Goal: Information Seeking & Learning: Learn about a topic

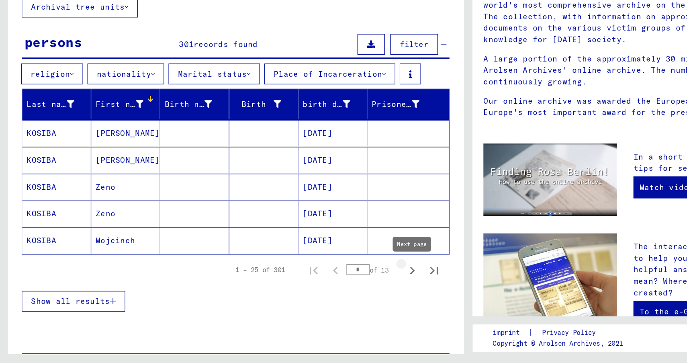
click at [303, 293] on icon "Next page" at bounding box center [303, 295] width 4 height 6
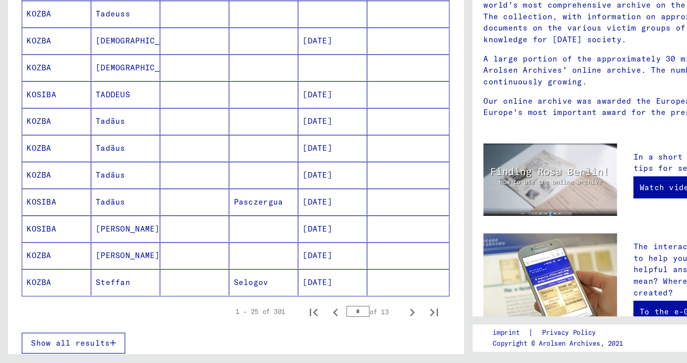
scroll to position [364, 0]
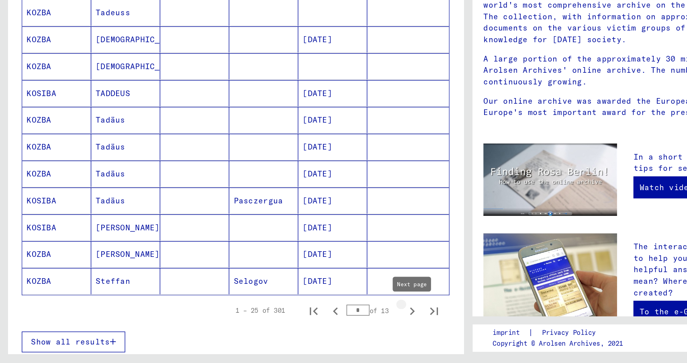
click at [304, 324] on icon "Next page" at bounding box center [303, 325] width 4 height 6
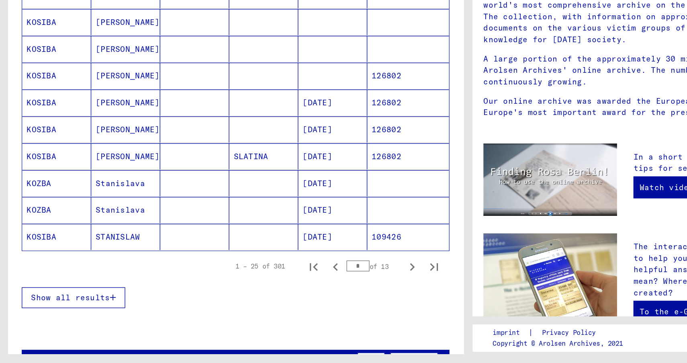
scroll to position [397, 0]
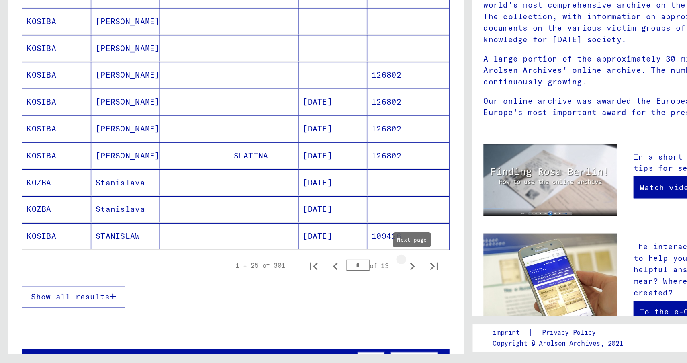
click at [299, 292] on icon "Next page" at bounding box center [302, 291] width 11 height 11
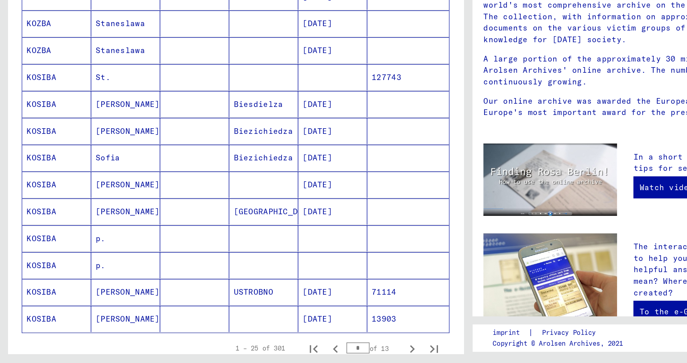
scroll to position [338, 0]
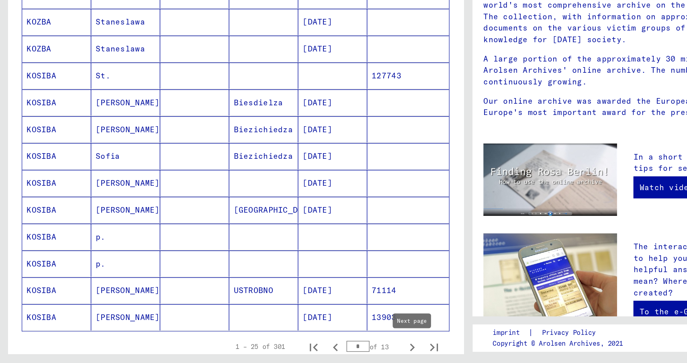
click at [304, 349] on icon "Next page" at bounding box center [302, 351] width 11 height 11
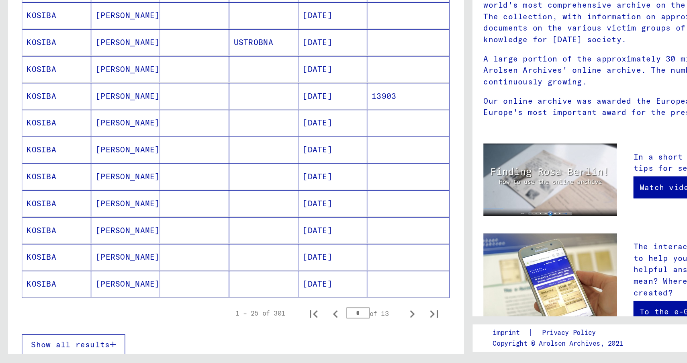
scroll to position [365, 0]
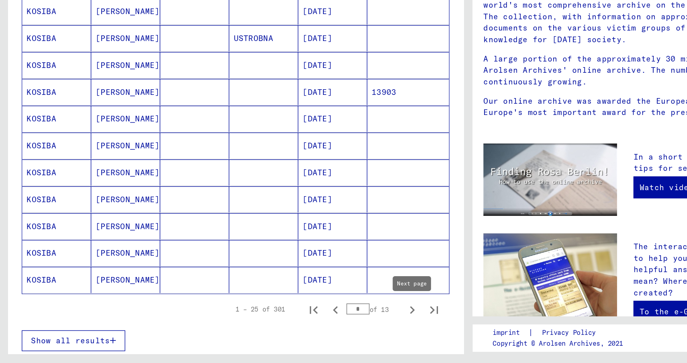
click at [303, 326] on icon "Next page" at bounding box center [302, 323] width 11 height 11
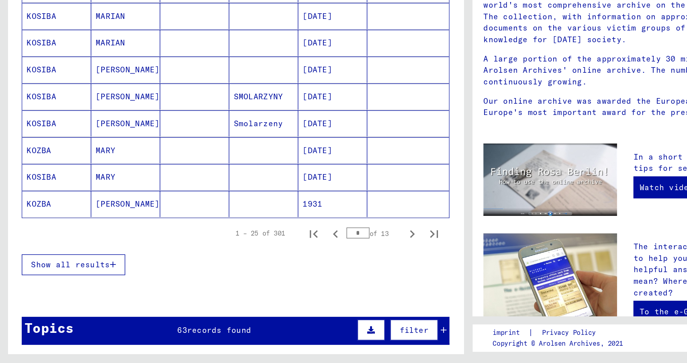
scroll to position [422, 0]
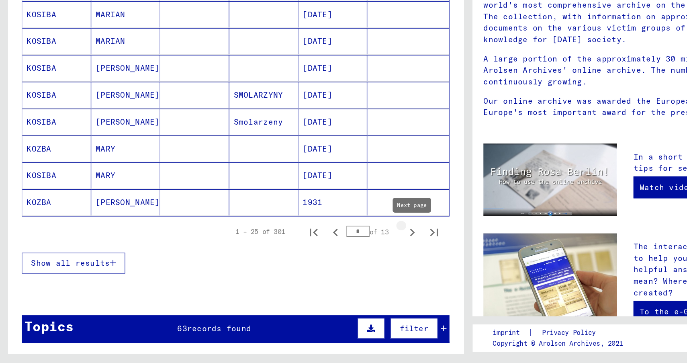
click at [304, 268] on icon "Next page" at bounding box center [302, 266] width 11 height 11
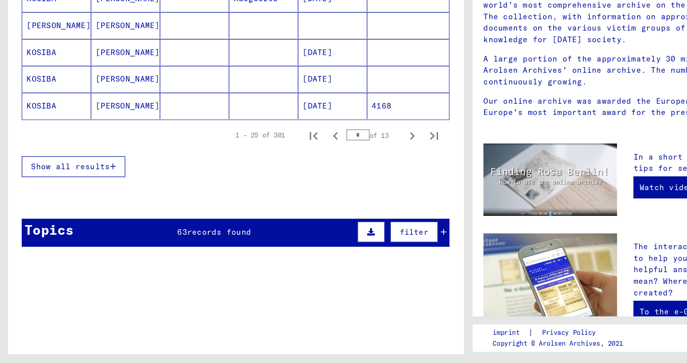
scroll to position [493, 0]
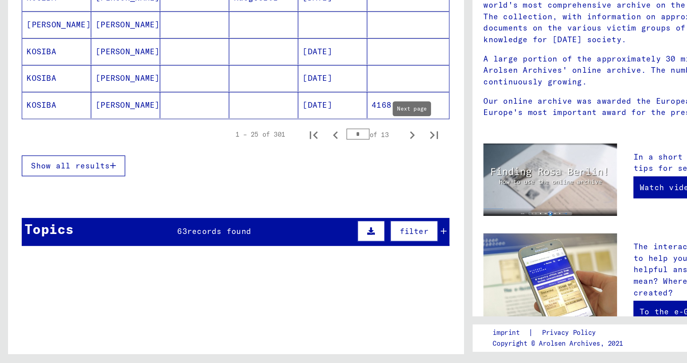
click at [303, 197] on icon "Next page" at bounding box center [303, 196] width 4 height 6
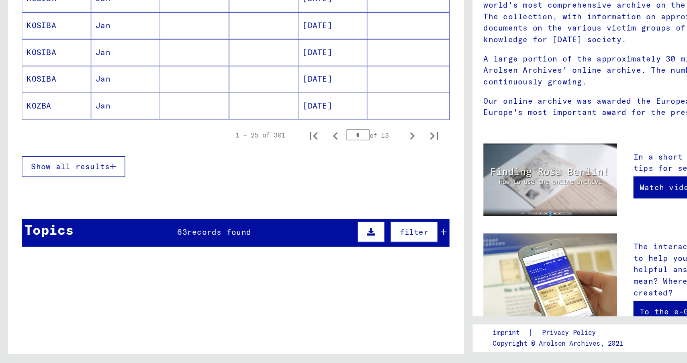
scroll to position [497, 0]
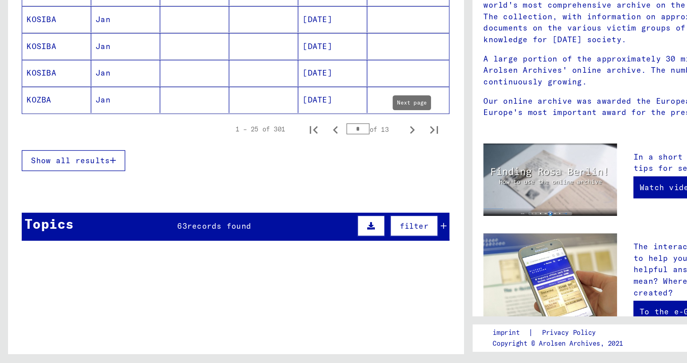
click at [304, 191] on icon "Next page" at bounding box center [303, 192] width 4 height 6
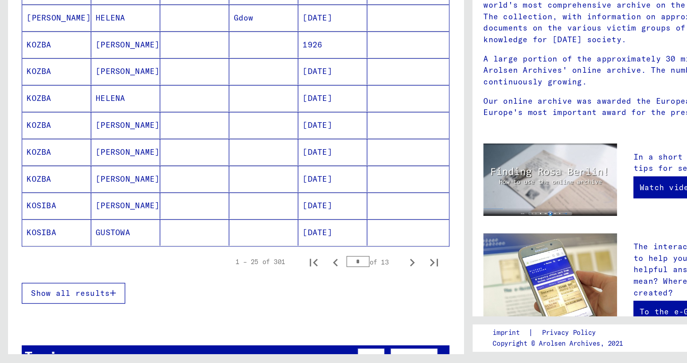
scroll to position [402, 0]
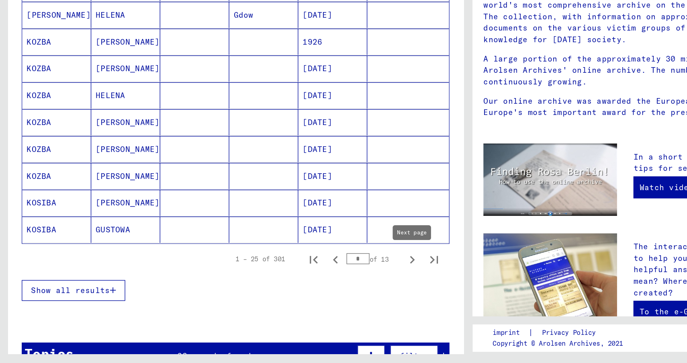
click at [304, 286] on icon "Next page" at bounding box center [302, 286] width 11 height 11
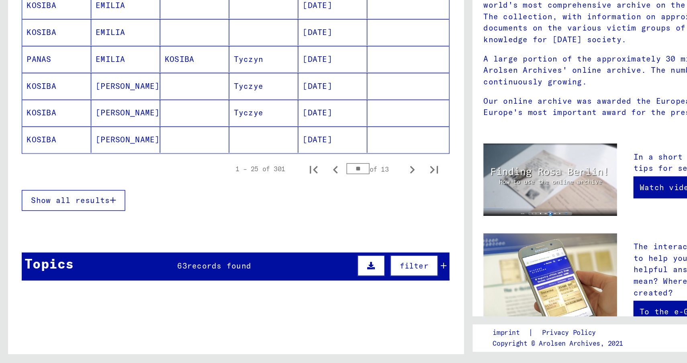
scroll to position [469, 0]
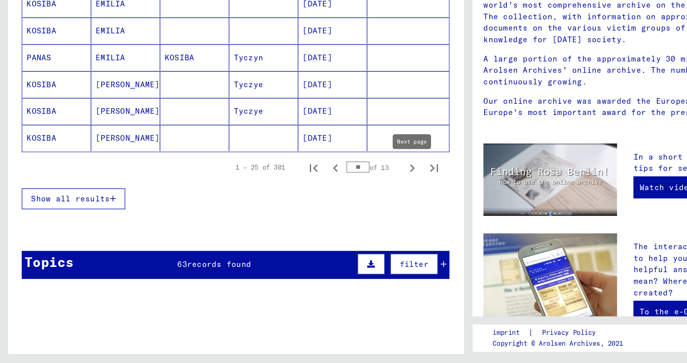
click at [302, 218] on icon "Next page" at bounding box center [302, 219] width 11 height 11
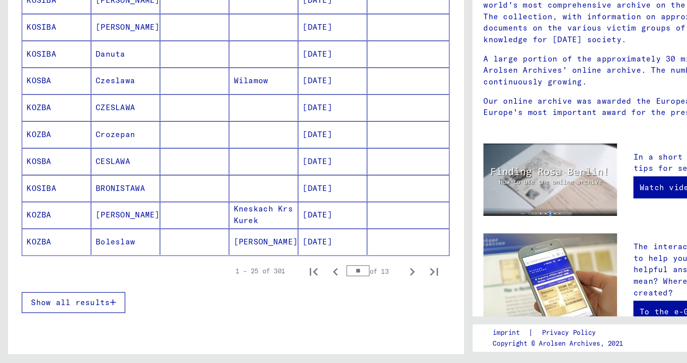
scroll to position [396, 0]
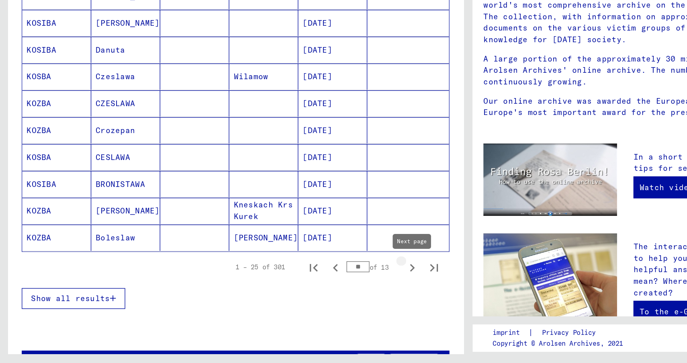
click at [306, 293] on icon "Next page" at bounding box center [302, 292] width 11 height 11
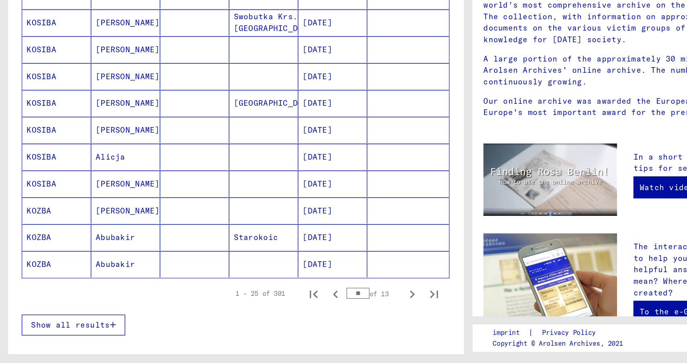
scroll to position [377, 0]
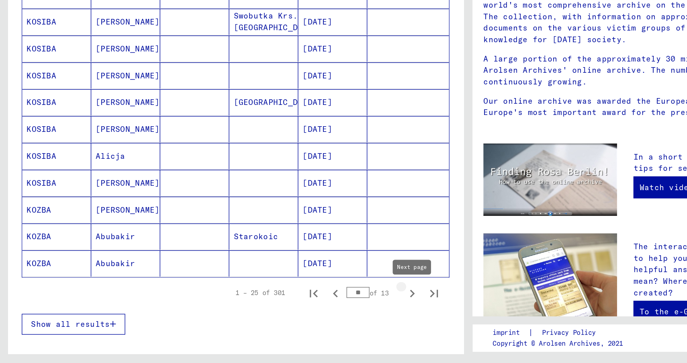
click at [304, 308] on icon "Next page" at bounding box center [302, 311] width 11 height 11
type input "**"
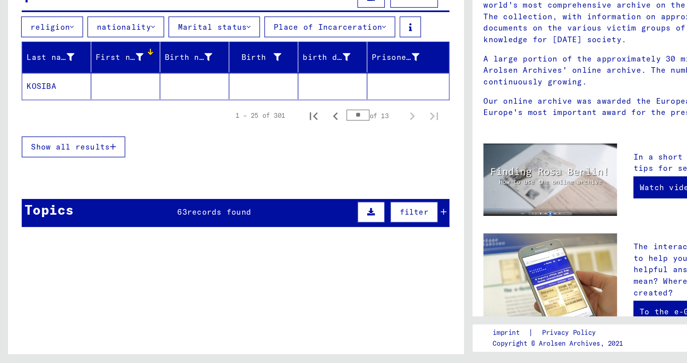
scroll to position [0, 0]
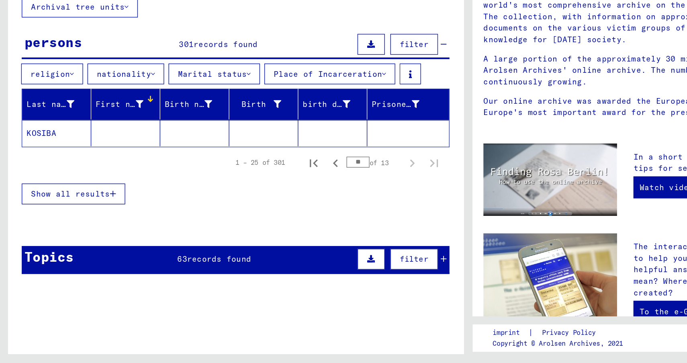
click at [62, 236] on font "Show all results" at bounding box center [52, 238] width 58 height 7
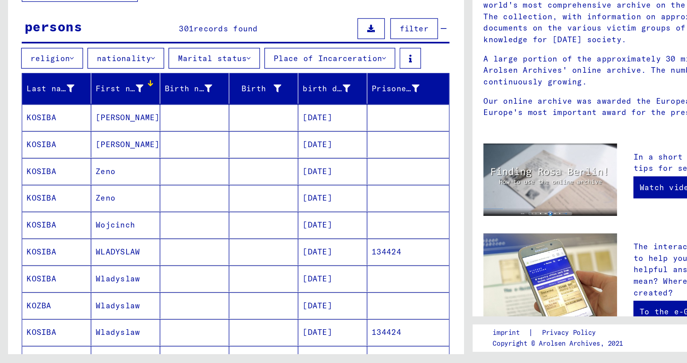
scroll to position [10, 0]
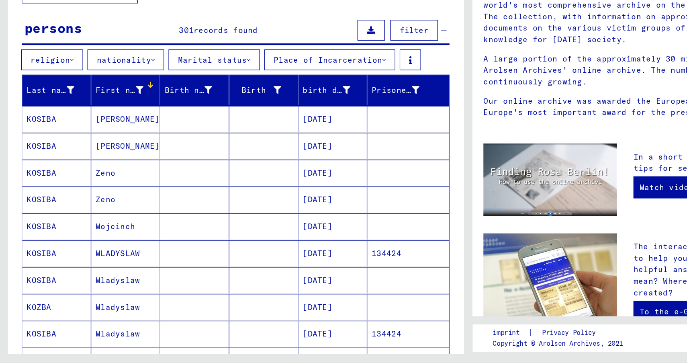
click at [85, 262] on font "Wojcinch" at bounding box center [84, 262] width 29 height 7
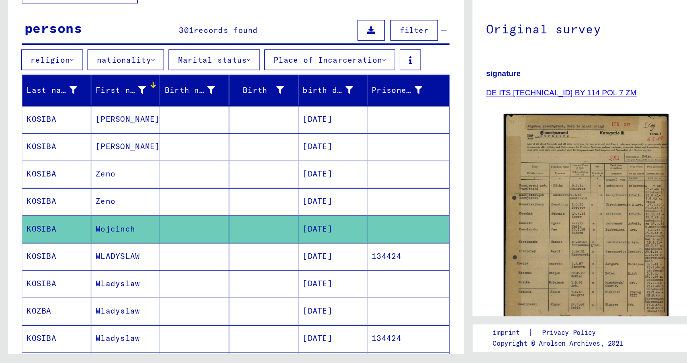
click at [398, 165] on font "DE ITS [TECHNICAL_ID] BY 114 POL 7 ZM" at bounding box center [412, 164] width 111 height 6
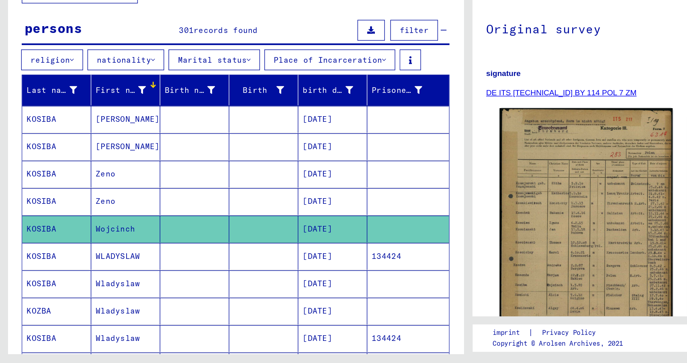
click at [398, 238] on img at bounding box center [430, 261] width 127 height 171
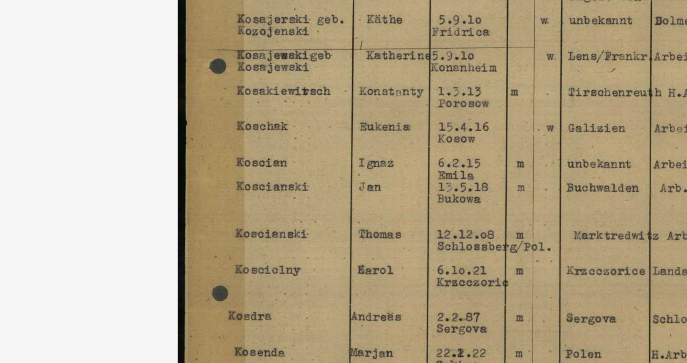
scroll to position [5244, 0]
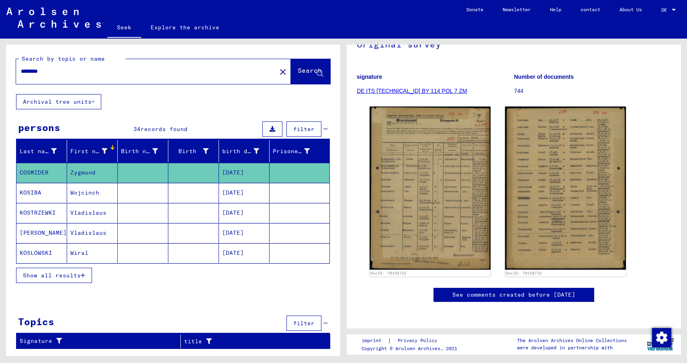
scroll to position [82, 0]
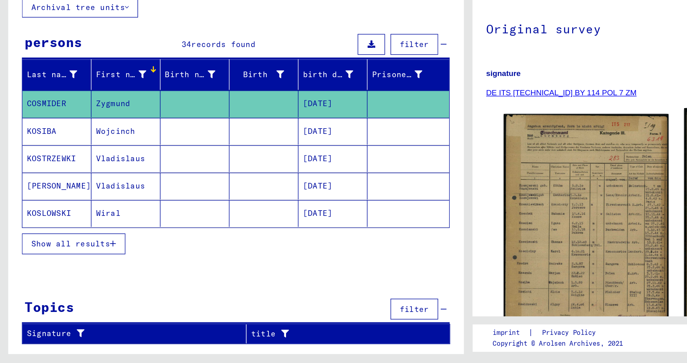
type input "******"
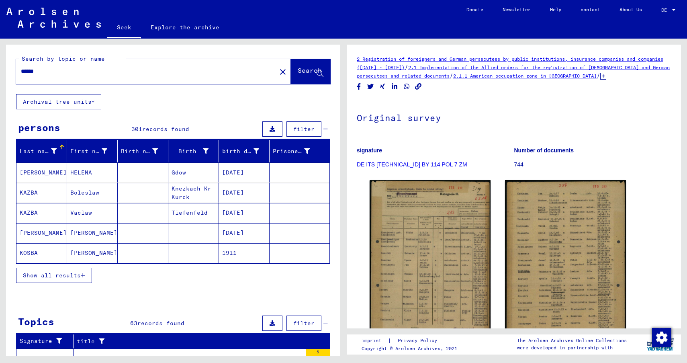
click at [72, 273] on font "Show all results" at bounding box center [52, 275] width 58 height 7
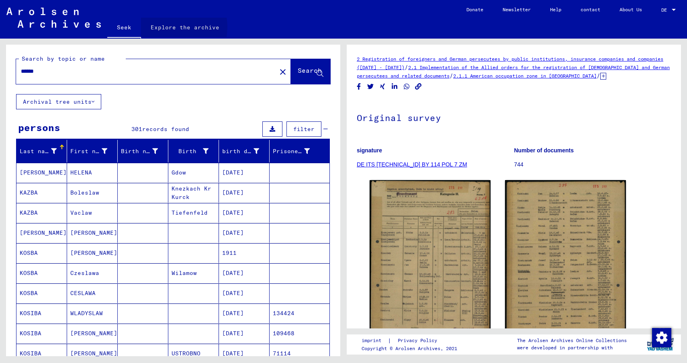
click at [168, 27] on font "Explore the archive" at bounding box center [185, 27] width 69 height 7
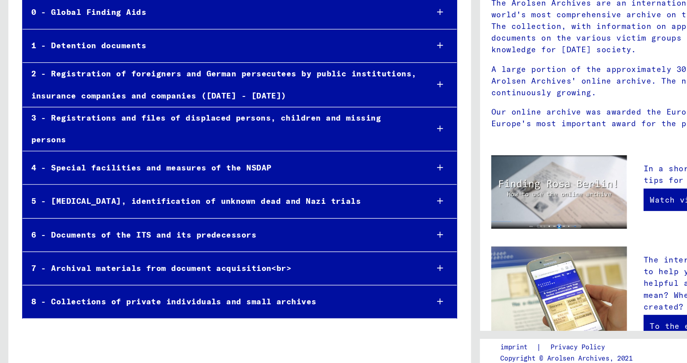
click at [129, 231] on font "5 - [MEDICAL_DATA], identification of unknown dead and Nazi trials" at bounding box center [142, 234] width 238 height 7
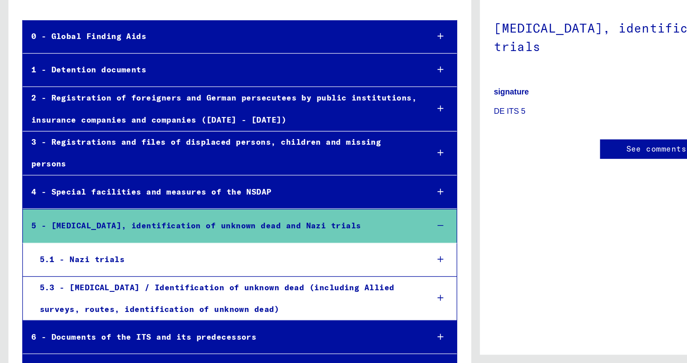
click at [318, 121] on icon at bounding box center [318, 123] width 4 height 6
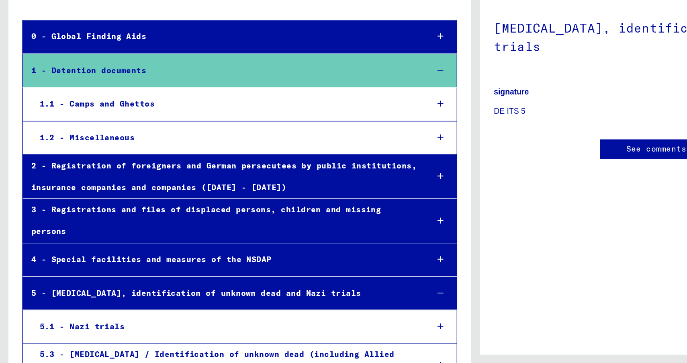
click at [319, 169] on icon at bounding box center [318, 172] width 4 height 6
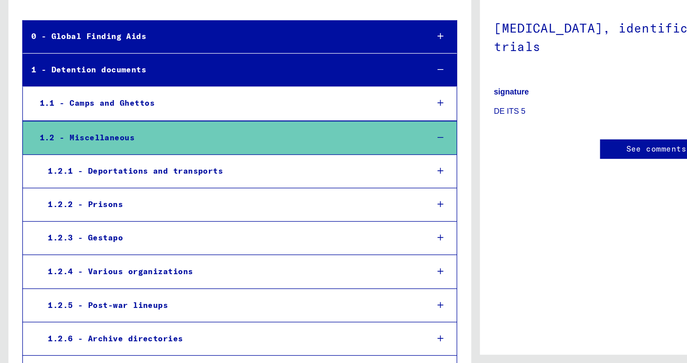
click at [320, 144] on icon at bounding box center [318, 147] width 4 height 6
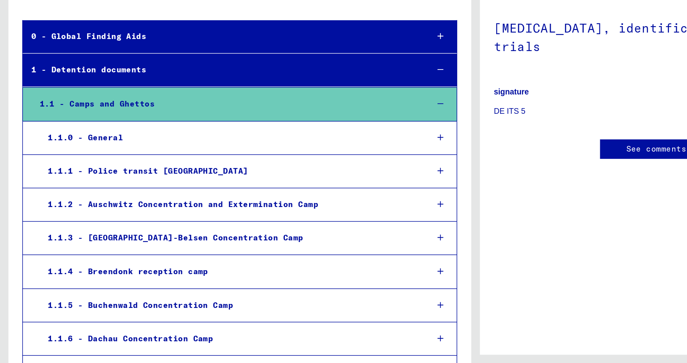
click at [317, 218] on icon at bounding box center [318, 220] width 4 height 6
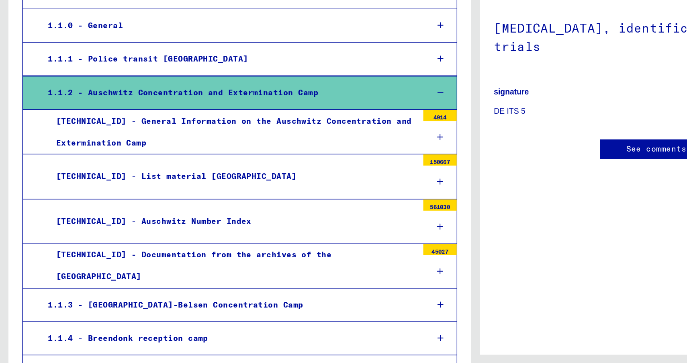
scroll to position [81, 0]
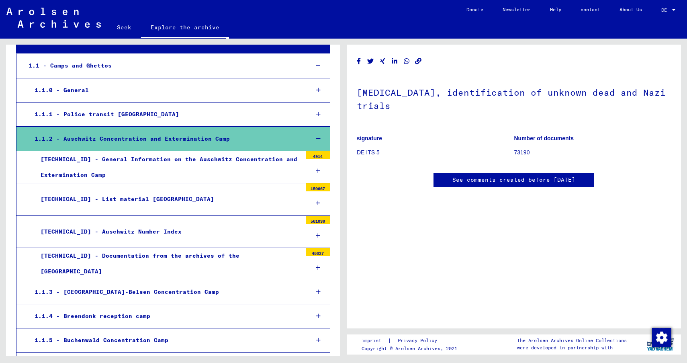
click at [318, 168] on icon at bounding box center [318, 171] width 4 height 6
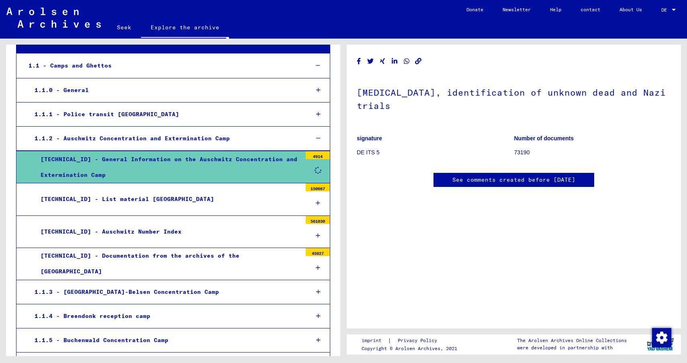
click at [140, 156] on font "[TECHNICAL_ID] - General Information on the Auschwitz Concentration and Extermi…" at bounding box center [169, 167] width 257 height 23
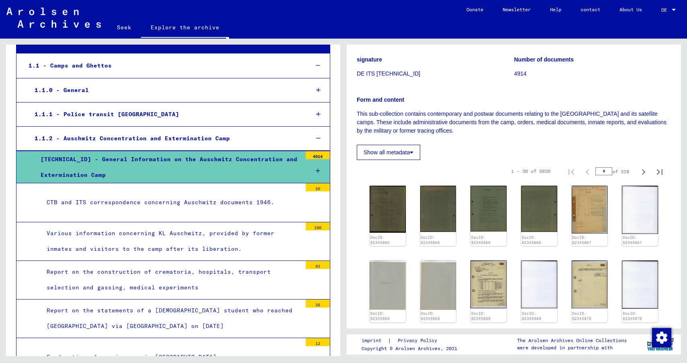
scroll to position [89, 0]
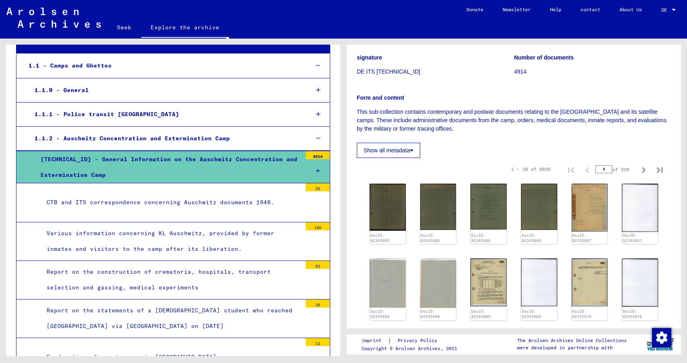
click at [392, 154] on font "Show all metadata" at bounding box center [387, 150] width 46 height 6
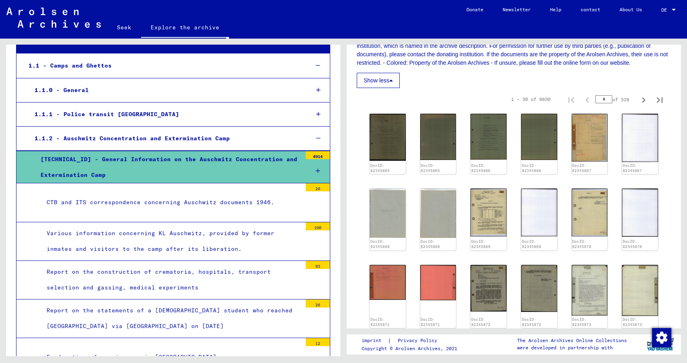
scroll to position [352, 0]
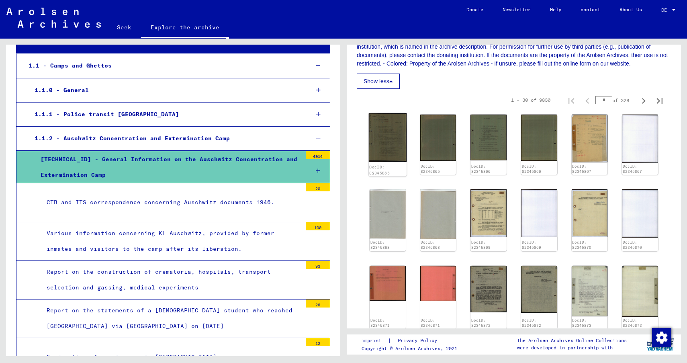
click at [382, 154] on img at bounding box center [388, 137] width 38 height 49
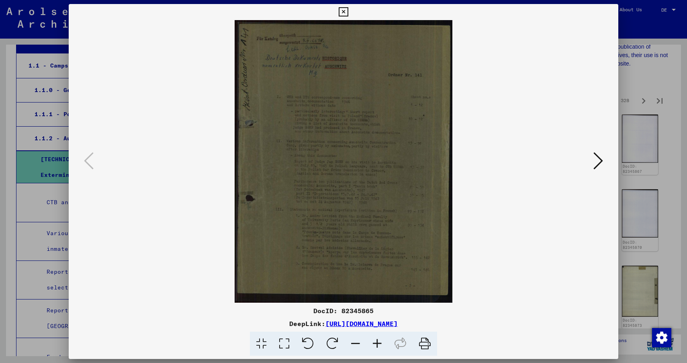
click at [595, 166] on icon at bounding box center [599, 160] width 10 height 19
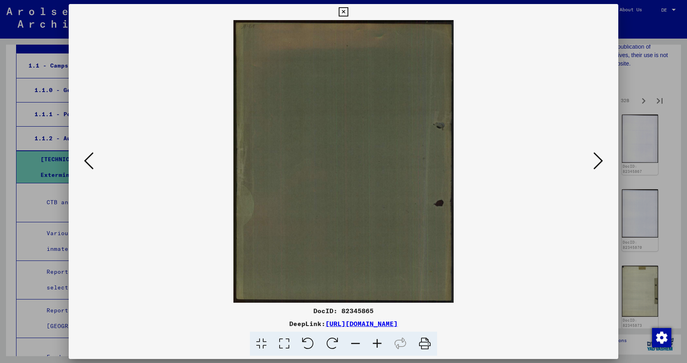
click at [595, 166] on icon at bounding box center [599, 160] width 10 height 19
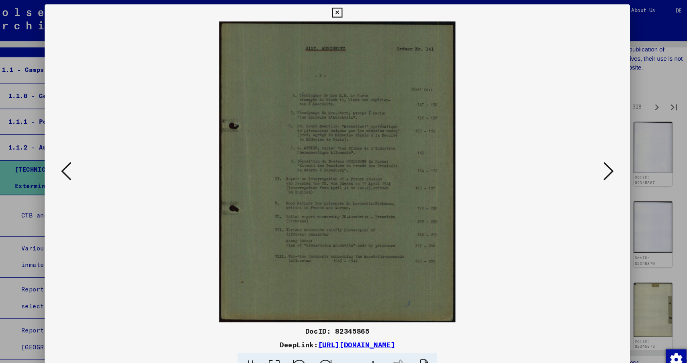
click at [593, 167] on button at bounding box center [598, 161] width 14 height 23
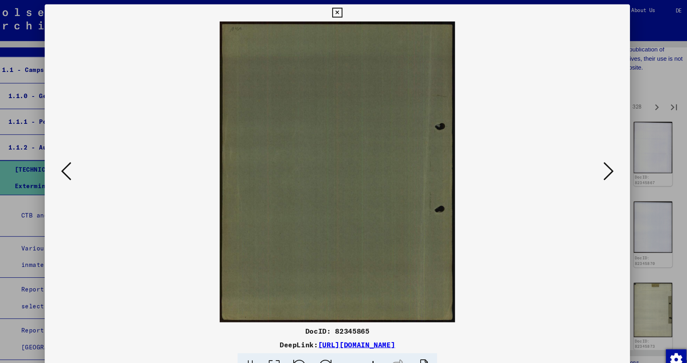
click at [593, 167] on button at bounding box center [598, 161] width 14 height 23
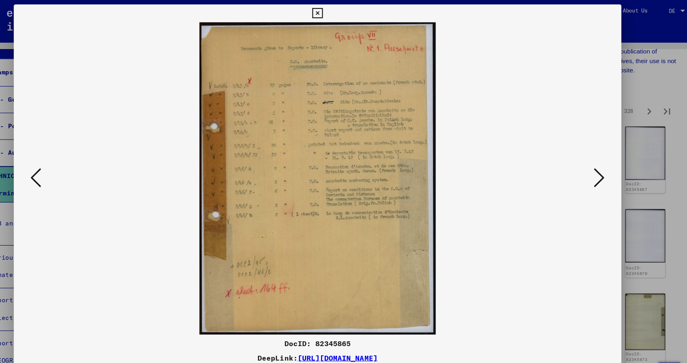
click at [597, 164] on icon at bounding box center [599, 160] width 10 height 19
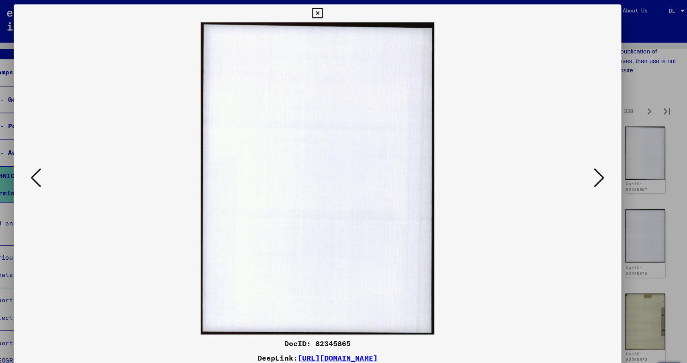
click at [597, 165] on icon at bounding box center [599, 160] width 10 height 19
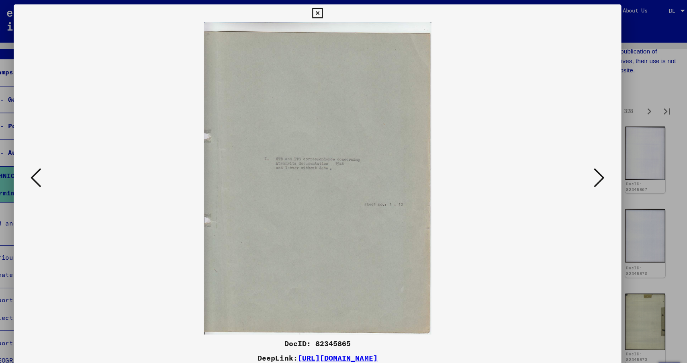
click at [597, 166] on icon at bounding box center [599, 160] width 10 height 19
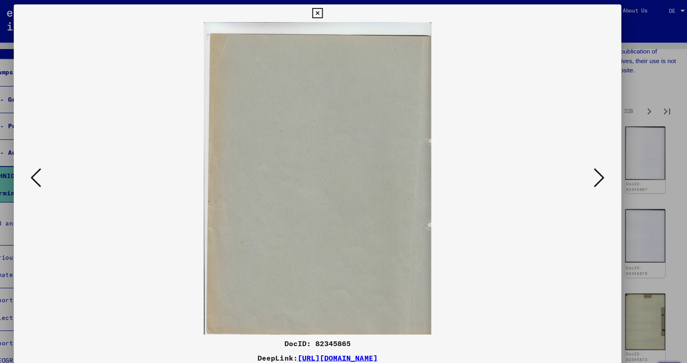
click at [597, 166] on icon at bounding box center [599, 160] width 10 height 19
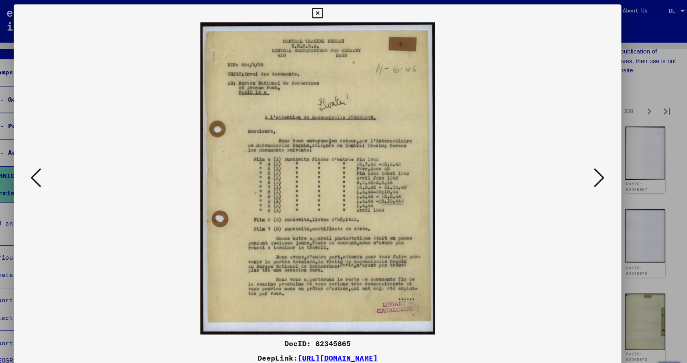
click at [594, 165] on icon at bounding box center [599, 160] width 10 height 19
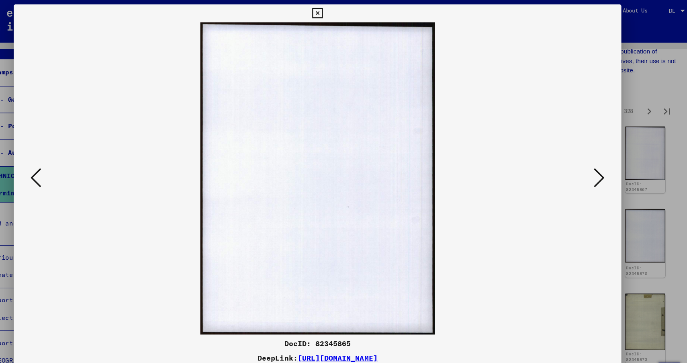
click at [593, 165] on button at bounding box center [598, 161] width 14 height 23
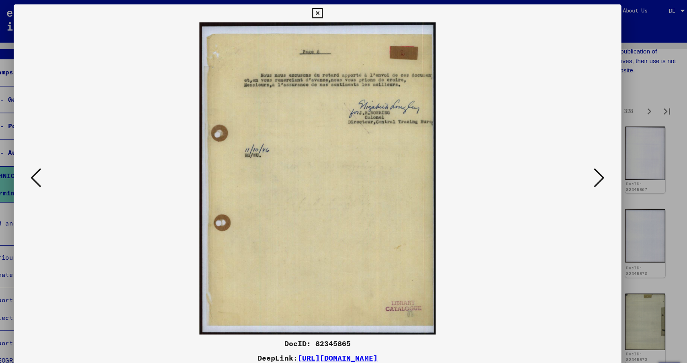
click at [593, 166] on button at bounding box center [598, 161] width 14 height 23
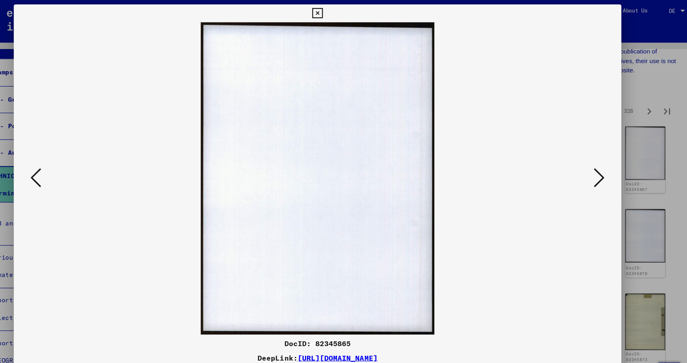
click at [593, 166] on button at bounding box center [598, 161] width 14 height 23
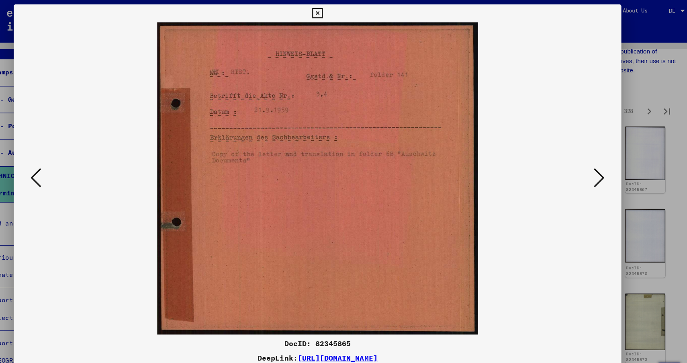
click at [593, 166] on button at bounding box center [598, 161] width 14 height 23
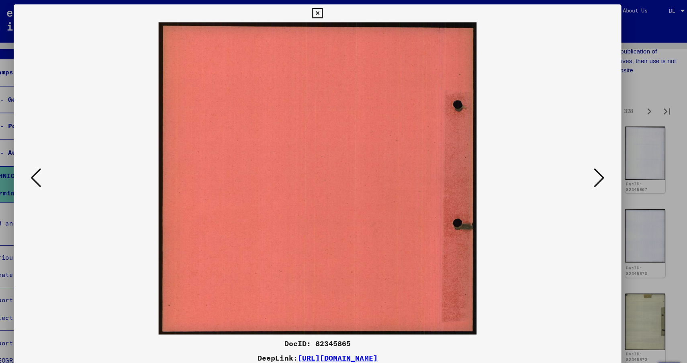
click at [593, 166] on button at bounding box center [598, 161] width 14 height 23
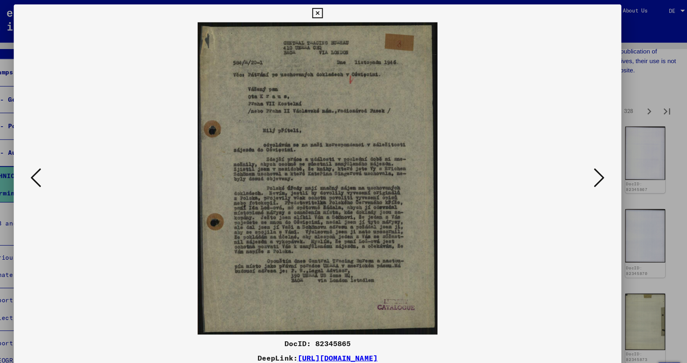
click at [594, 166] on icon at bounding box center [599, 160] width 10 height 19
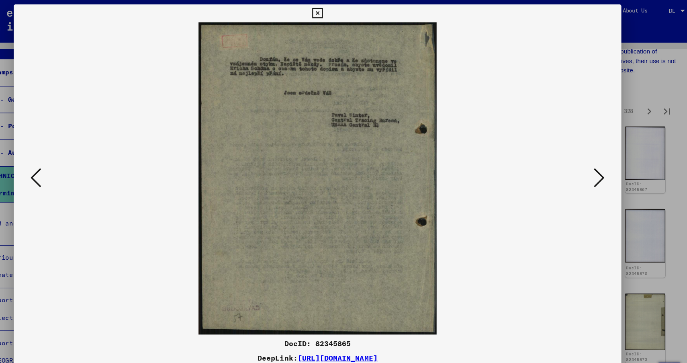
click at [594, 167] on icon at bounding box center [599, 160] width 10 height 19
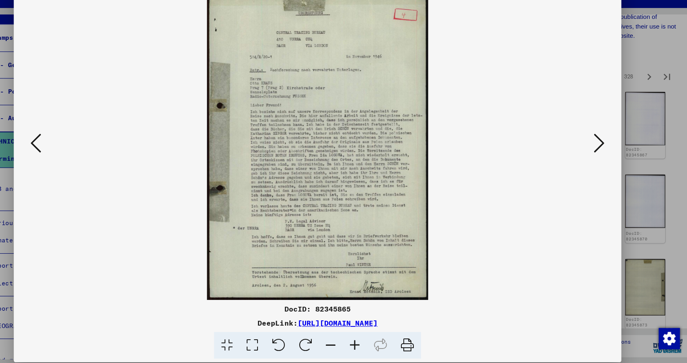
scroll to position [0, 0]
